Goal: Task Accomplishment & Management: Manage account settings

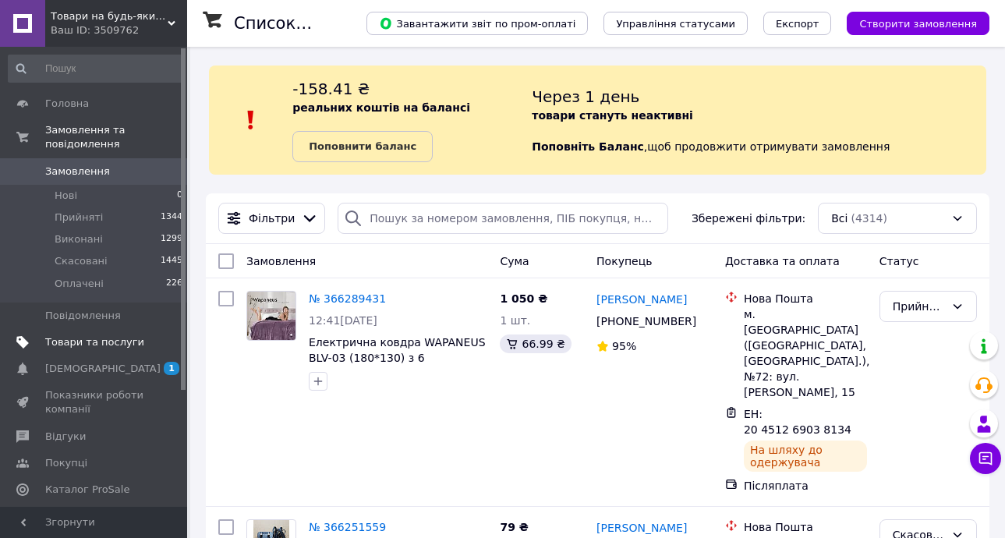
click at [100, 335] on span "Товари та послуги" at bounding box center [94, 342] width 99 height 14
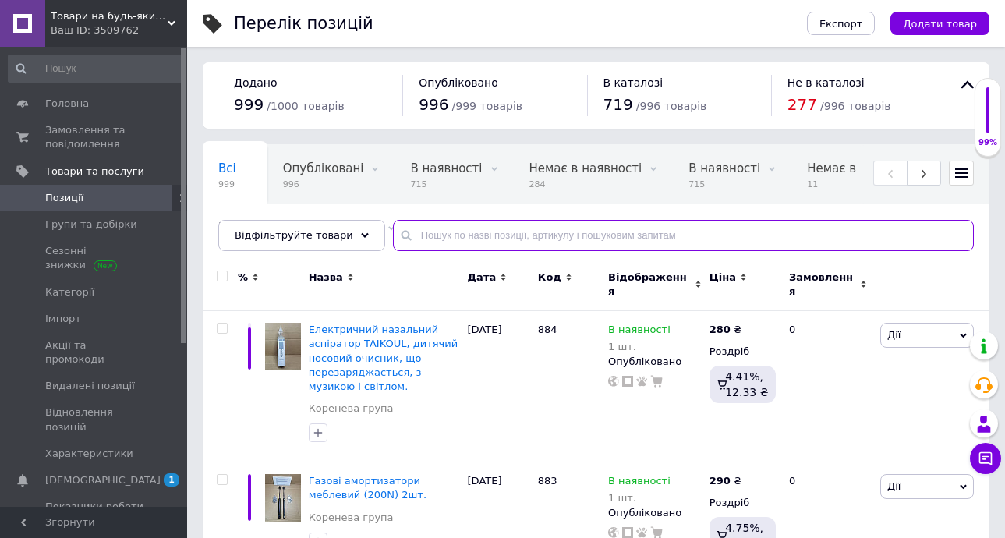
paste input "Компактний DVD-програвач WISCENT WST977 DVD-плеєр з HDMI/RCA/USB/мікрофоном"
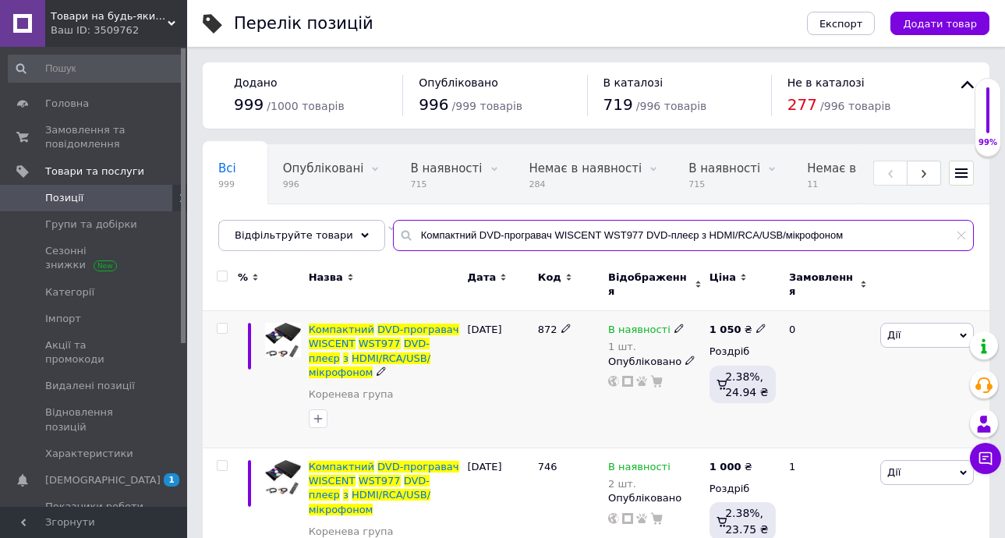
type input "Компактний DVD-програвач WISCENT WST977 DVD-плеєр з HDMI/RCA/USB/мікрофоном"
click at [756, 324] on icon at bounding box center [760, 328] width 9 height 9
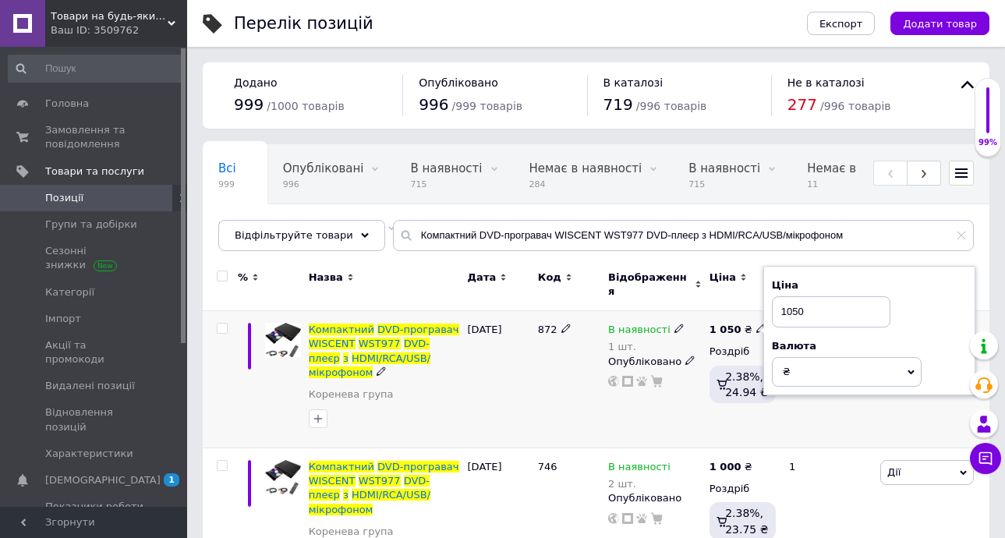
click at [793, 301] on input "1050" at bounding box center [831, 311] width 118 height 31
type input "950"
click at [576, 370] on div "872" at bounding box center [569, 379] width 70 height 137
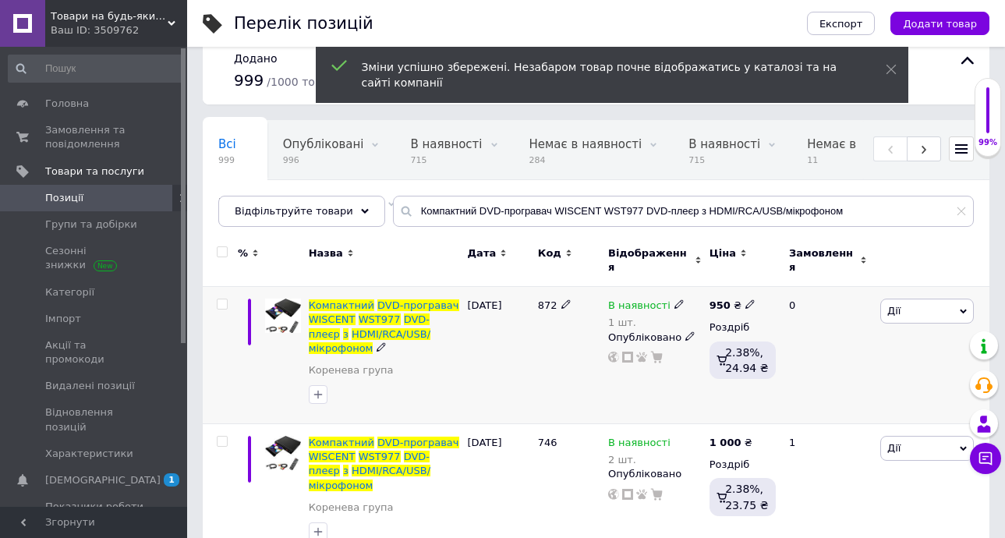
scroll to position [25, 0]
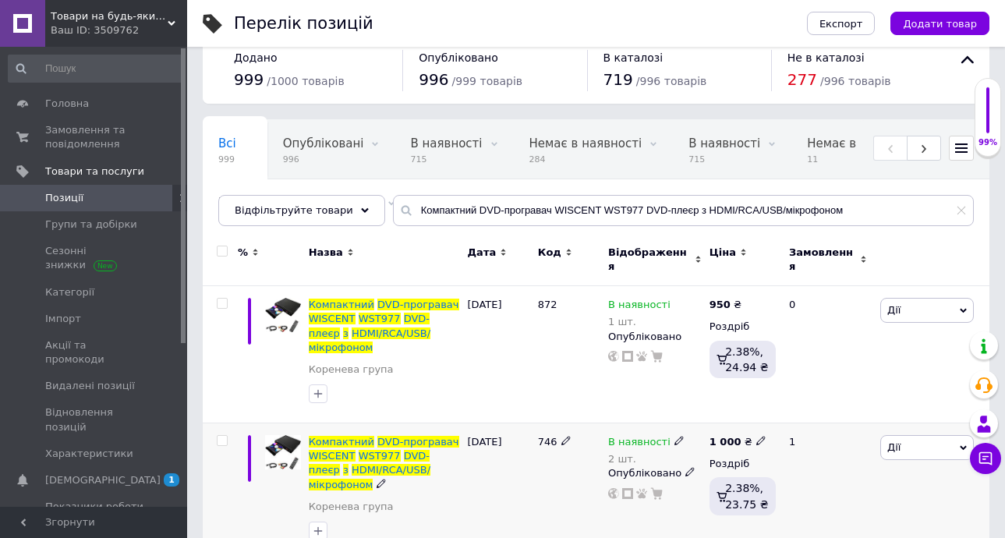
click at [756, 436] on icon at bounding box center [760, 440] width 9 height 9
click at [790, 408] on input "1000" at bounding box center [831, 423] width 118 height 31
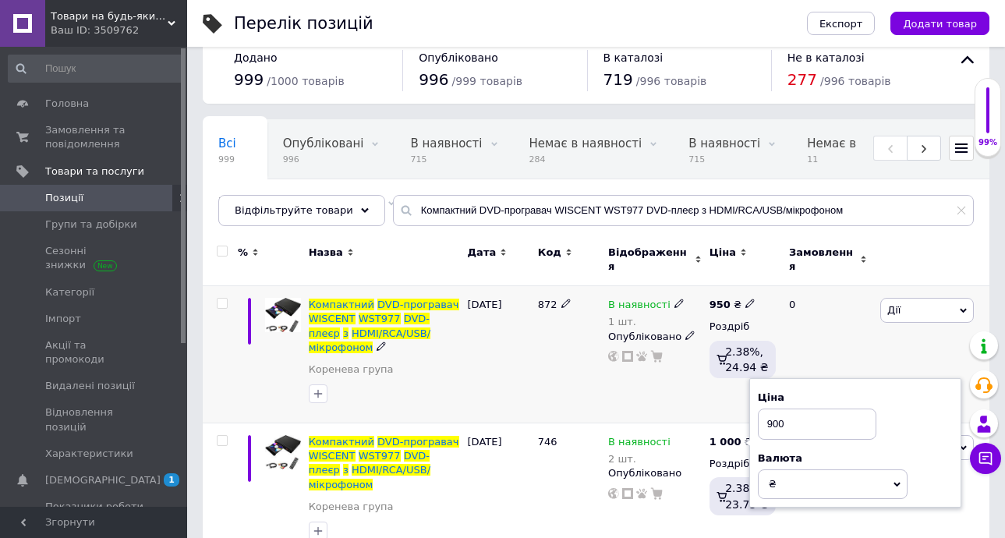
type input "900"
click at [629, 378] on div "В наявності 1 шт. Опубліковано" at bounding box center [654, 354] width 101 height 137
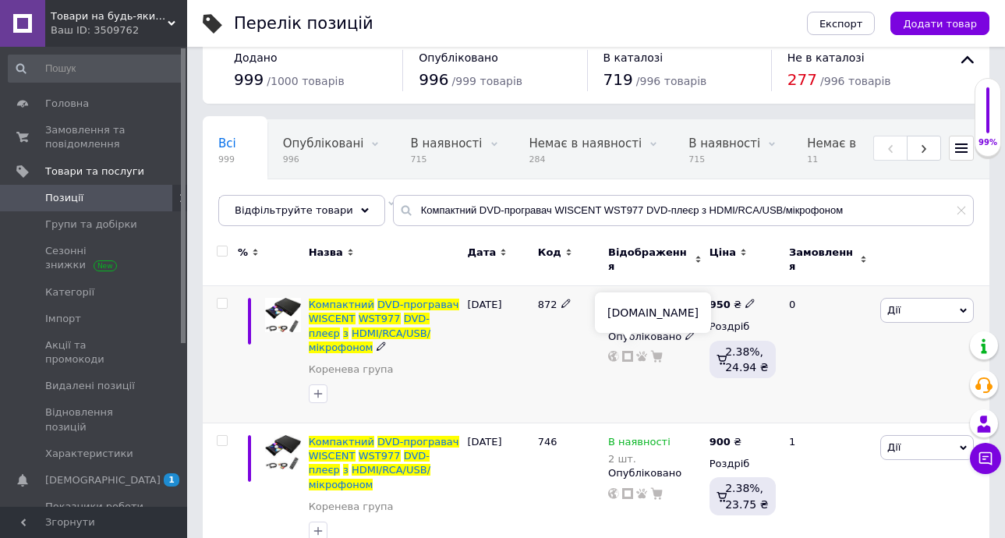
click at [625, 351] on icon at bounding box center [627, 356] width 11 height 11
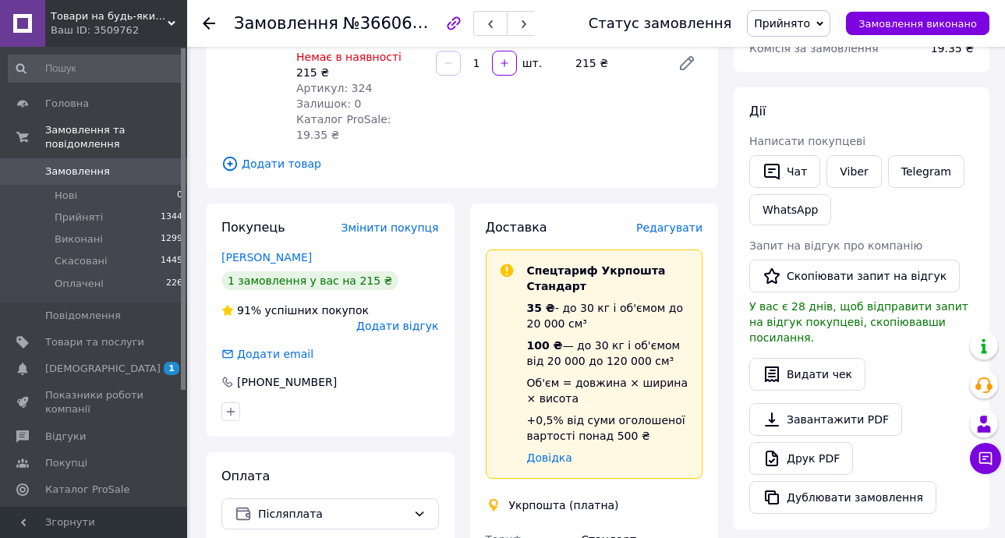
scroll to position [312, 0]
